Goal: Task Accomplishment & Management: Use online tool/utility

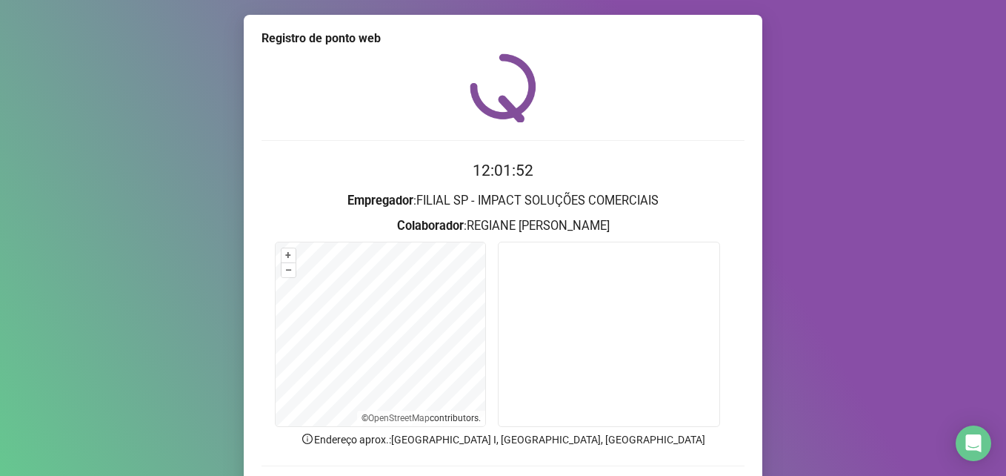
scroll to position [103, 0]
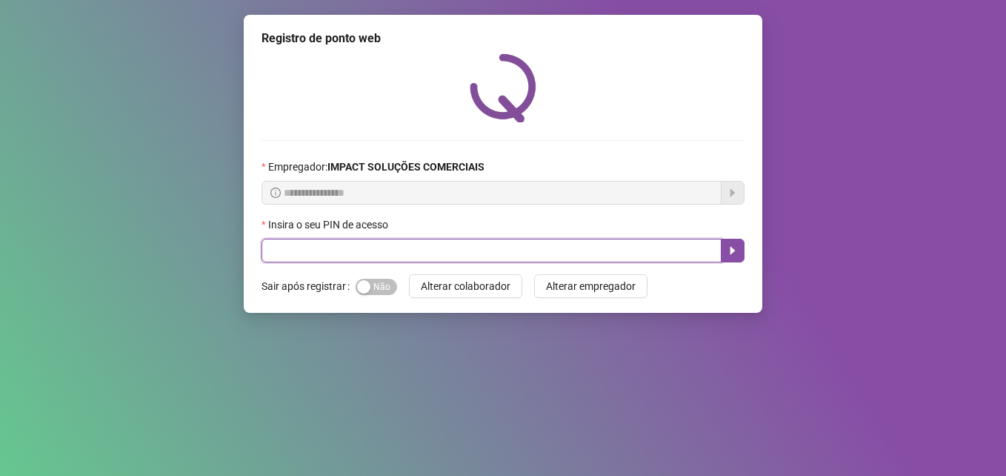
click at [684, 248] on input "text" at bounding box center [492, 251] width 460 height 24
type input "*****"
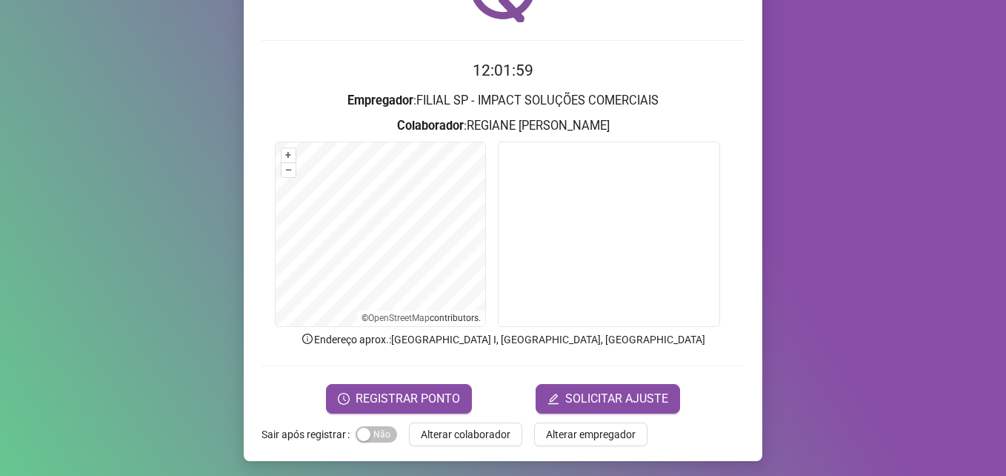
scroll to position [103, 0]
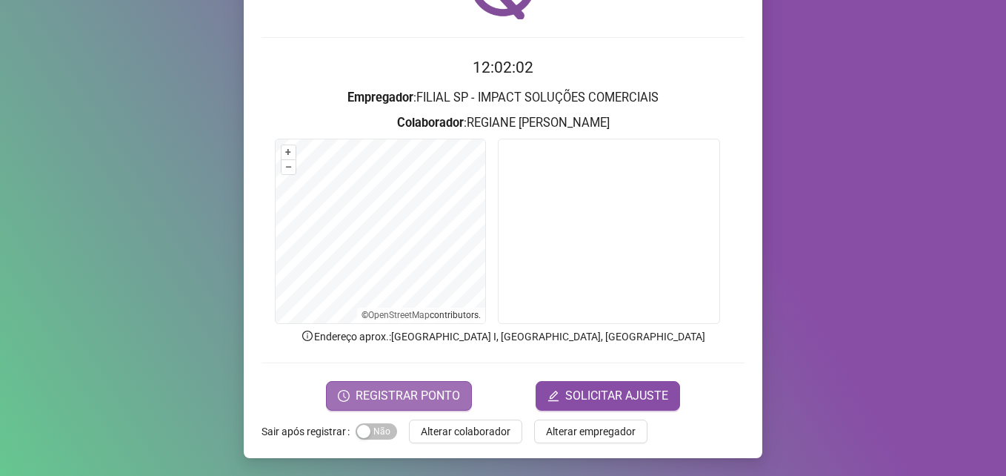
click at [376, 388] on span "REGISTRAR PONTO" at bounding box center [408, 396] width 105 height 18
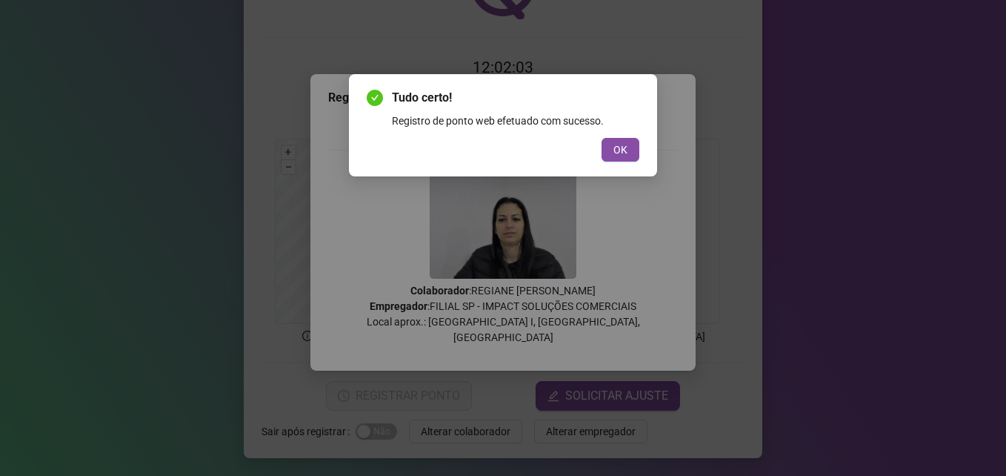
click at [625, 152] on span "OK" at bounding box center [621, 150] width 14 height 16
